Goal: Information Seeking & Learning: Learn about a topic

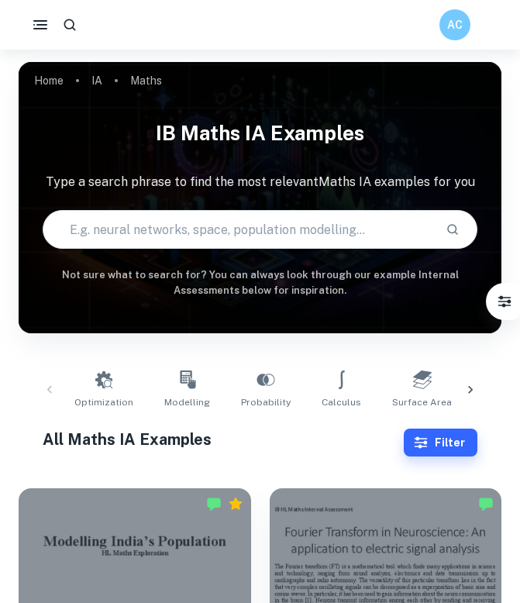
click at [182, 238] on input "text" at bounding box center [238, 229] width 390 height 43
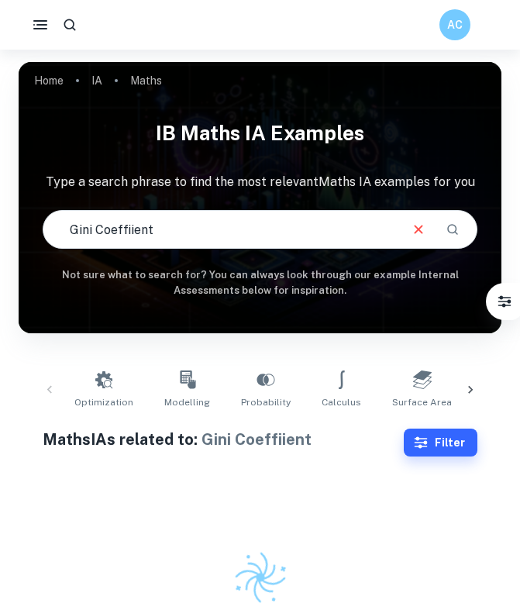
click at [128, 230] on input "Gini Coeffiient" at bounding box center [220, 229] width 354 height 43
type input "Gini Coefficient"
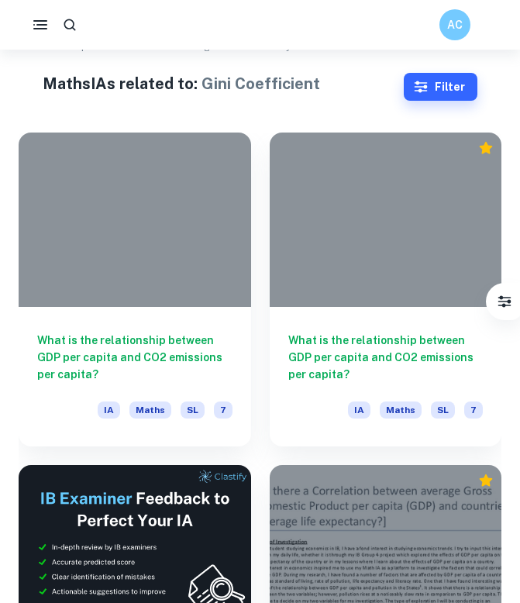
scroll to position [415, 0]
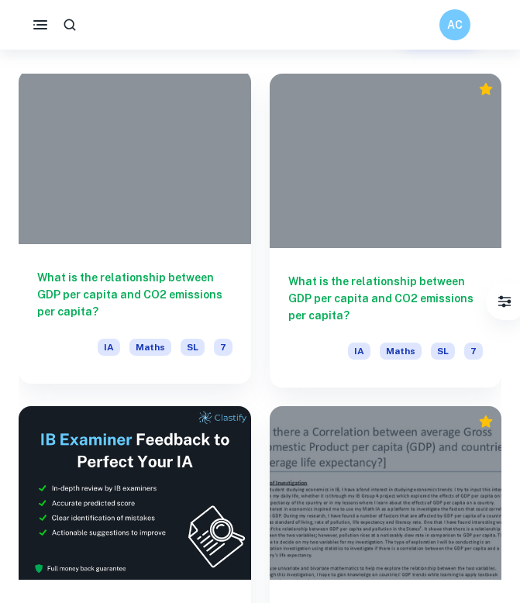
click at [188, 297] on h6 "What is the relationship between GDP per capita and CO2 emissions per capita?" at bounding box center [134, 294] width 195 height 51
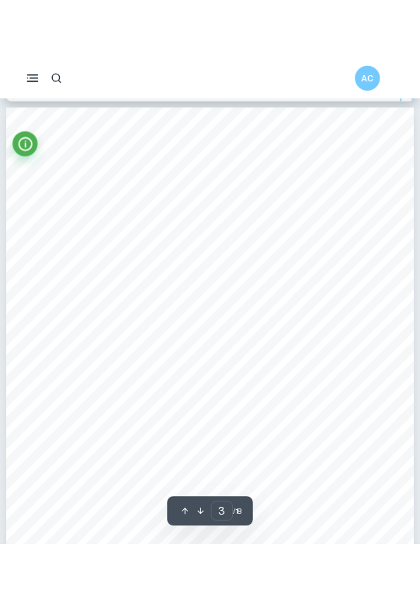
scroll to position [1609, 0]
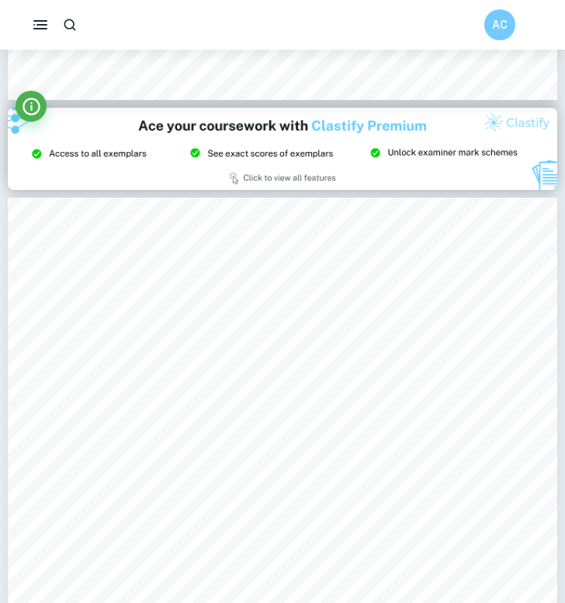
type input "3"
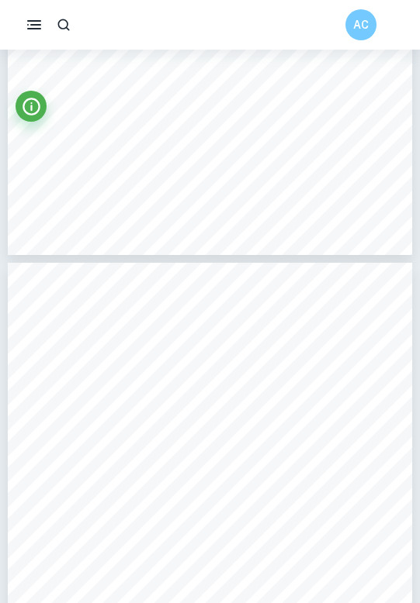
scroll to position [1692, 0]
